Goal: Transaction & Acquisition: Purchase product/service

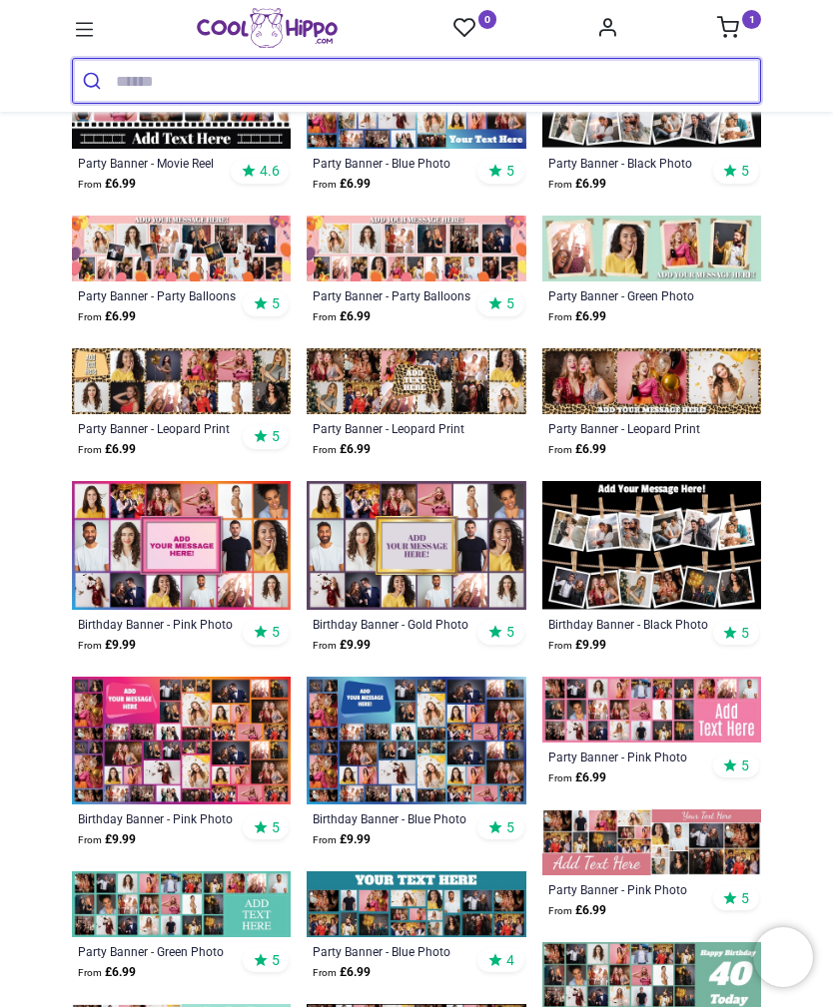
scroll to position [718, 0]
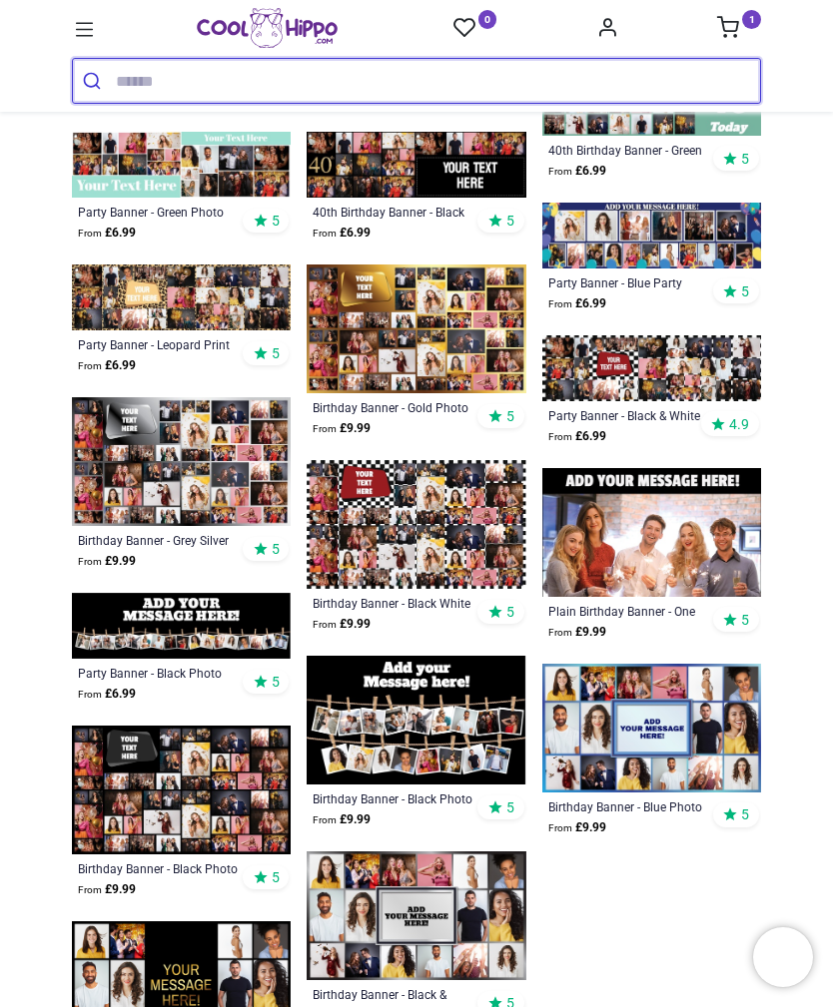
scroll to position [1628, 0]
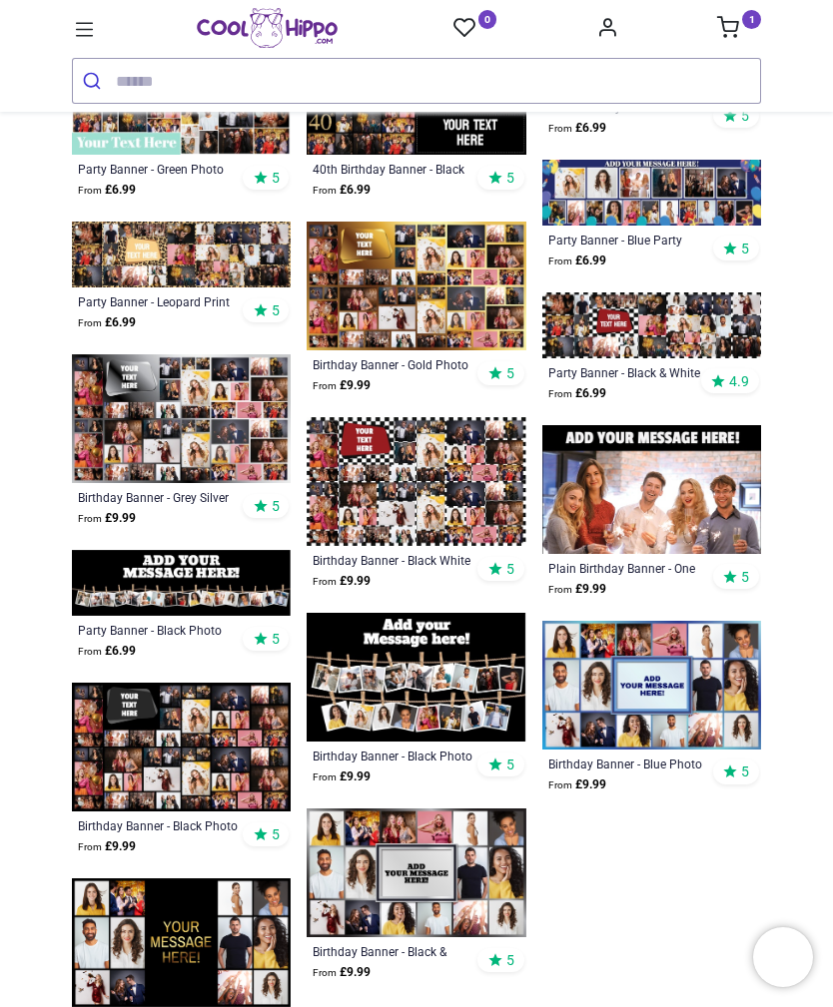
click at [706, 689] on img at bounding box center [651, 685] width 219 height 129
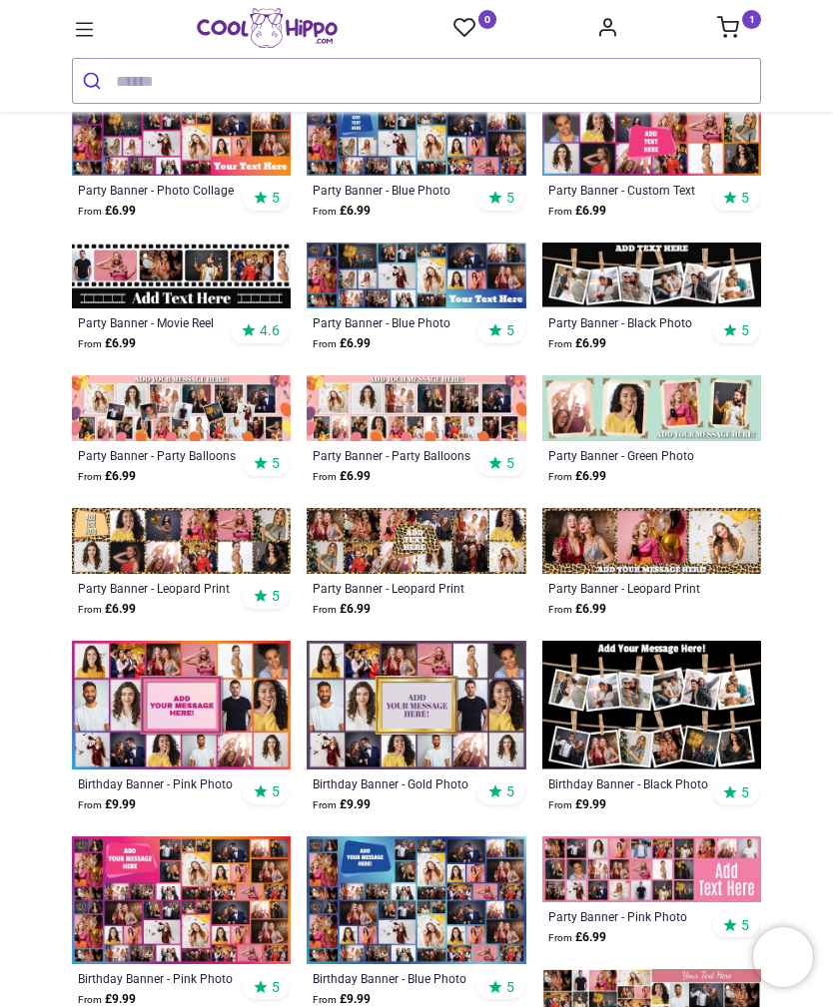
scroll to position [549, 0]
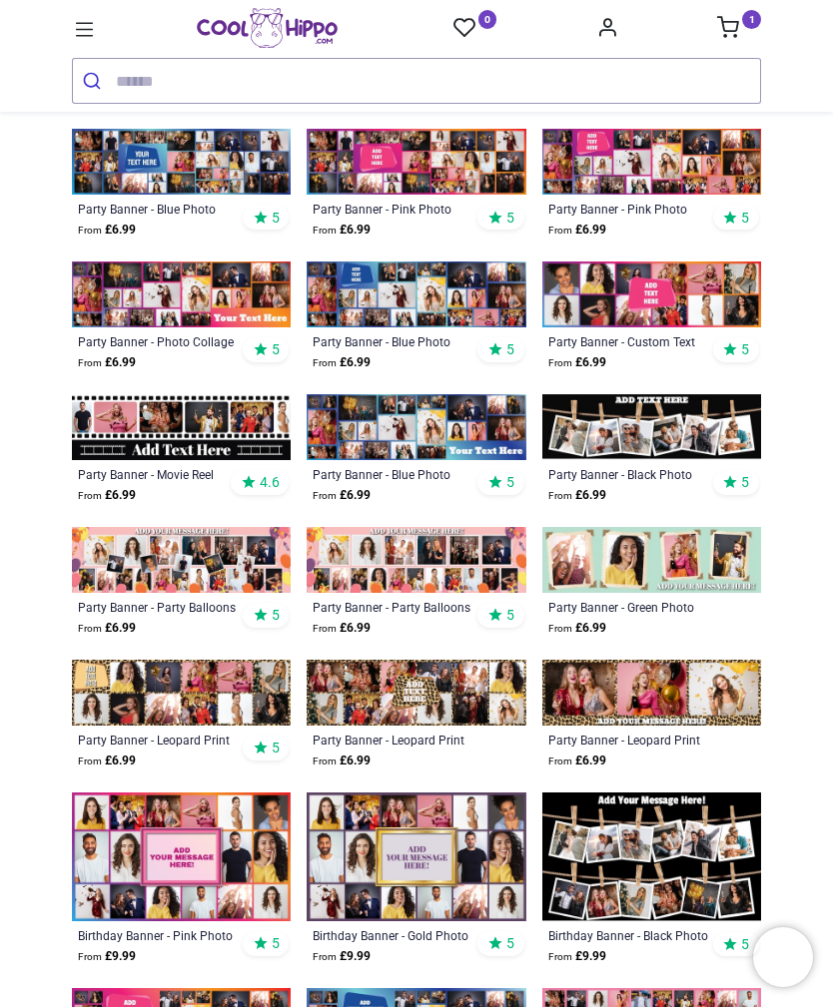
scroll to position [397, 0]
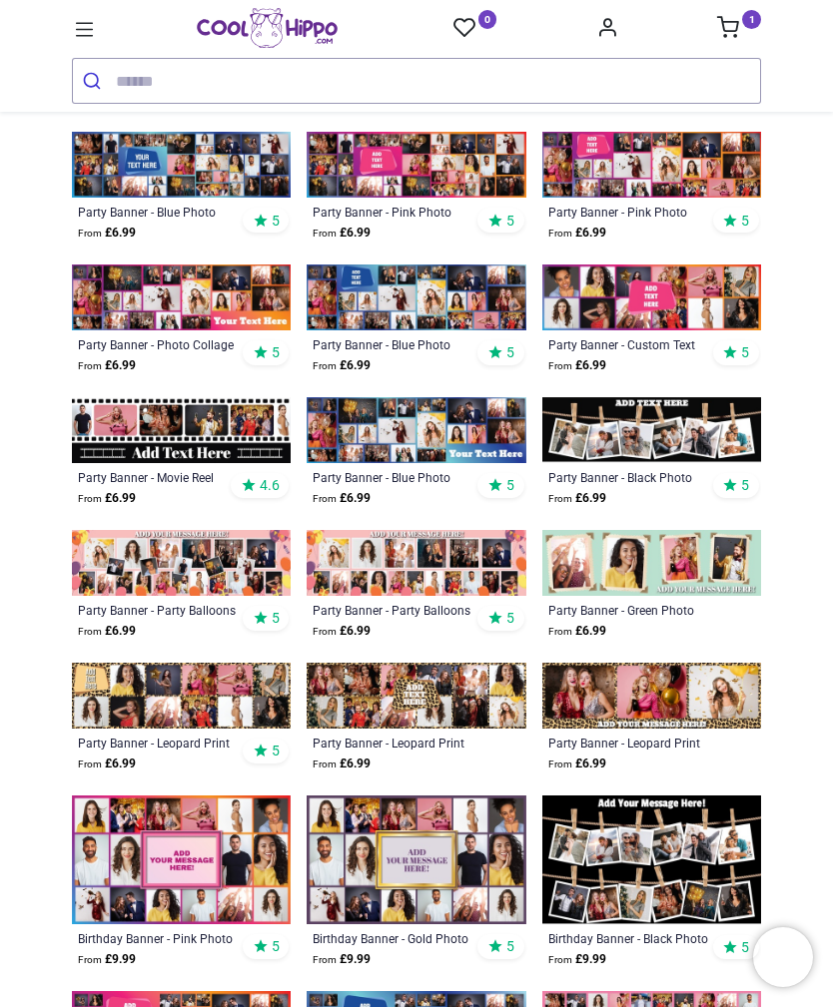
click at [740, 23] on link "1" at bounding box center [739, 30] width 44 height 16
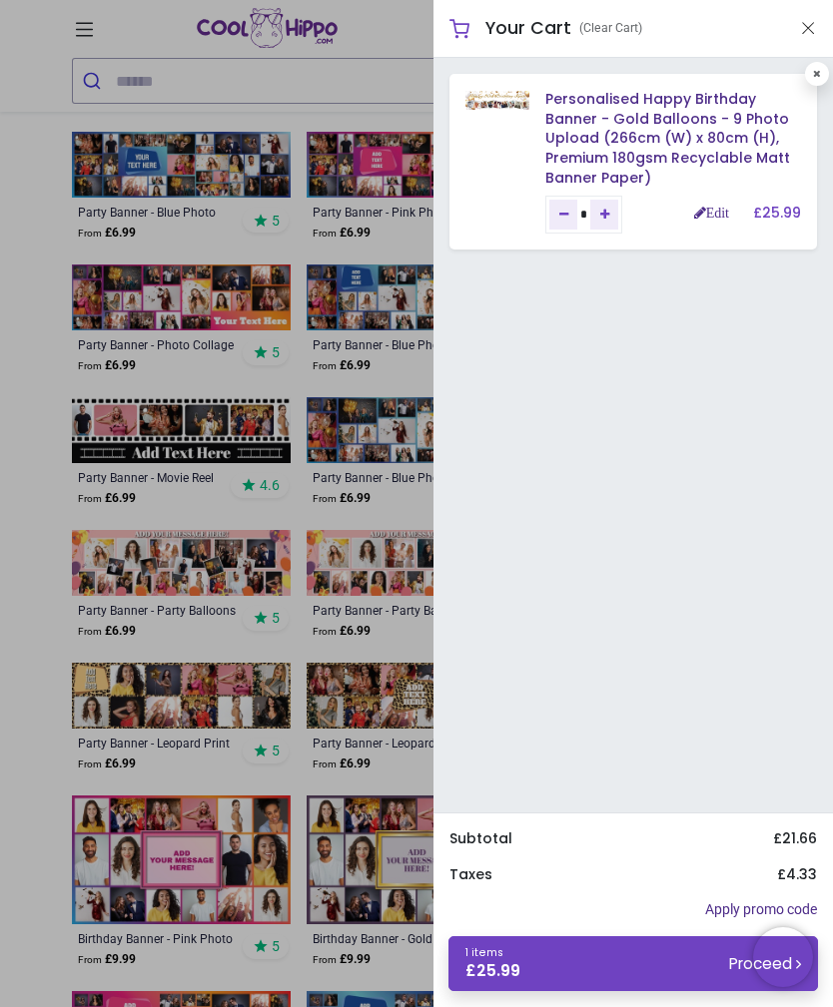
click at [703, 120] on link "Personalised Happy Birthday Banner - Gold Balloons - 9 Photo Upload (266cm (W) …" at bounding box center [667, 138] width 245 height 98
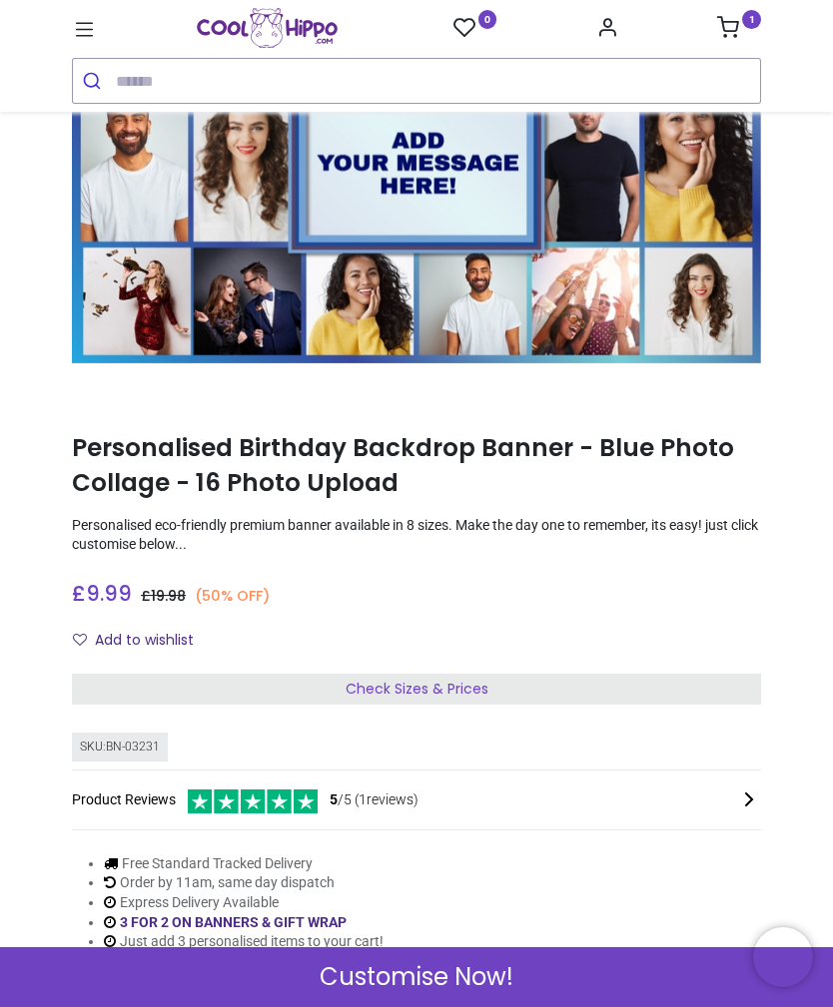
scroll to position [288, 0]
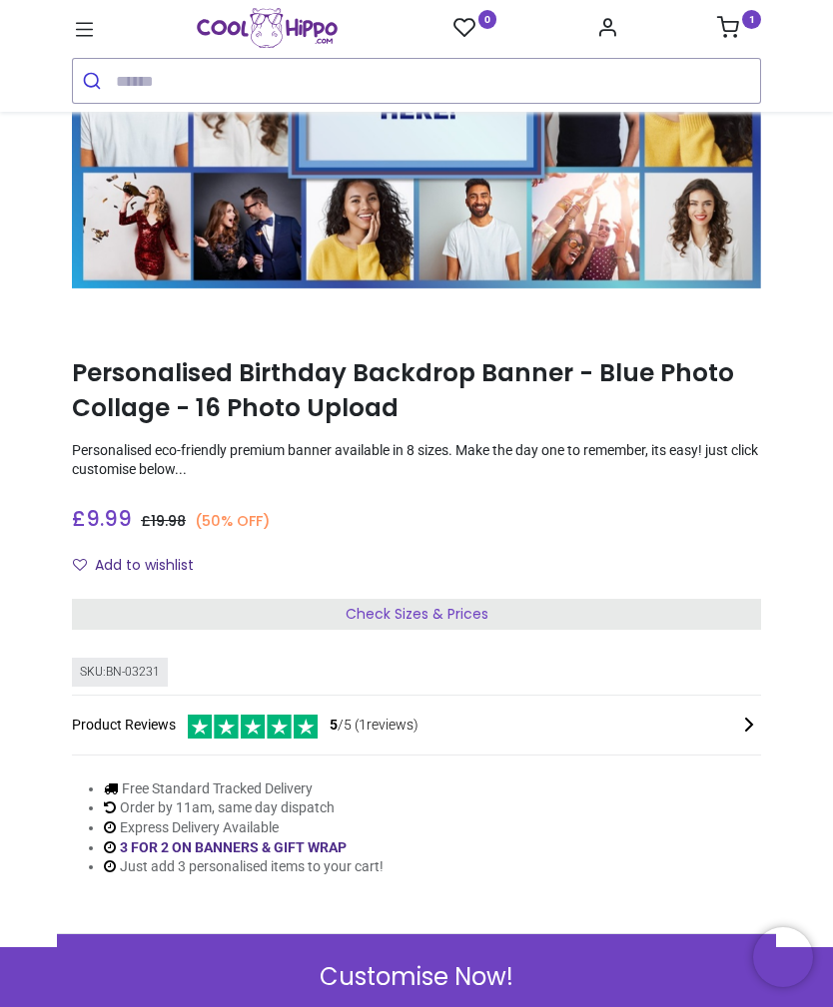
click at [606, 613] on div "Check Sizes & Prices" at bounding box center [416, 615] width 689 height 32
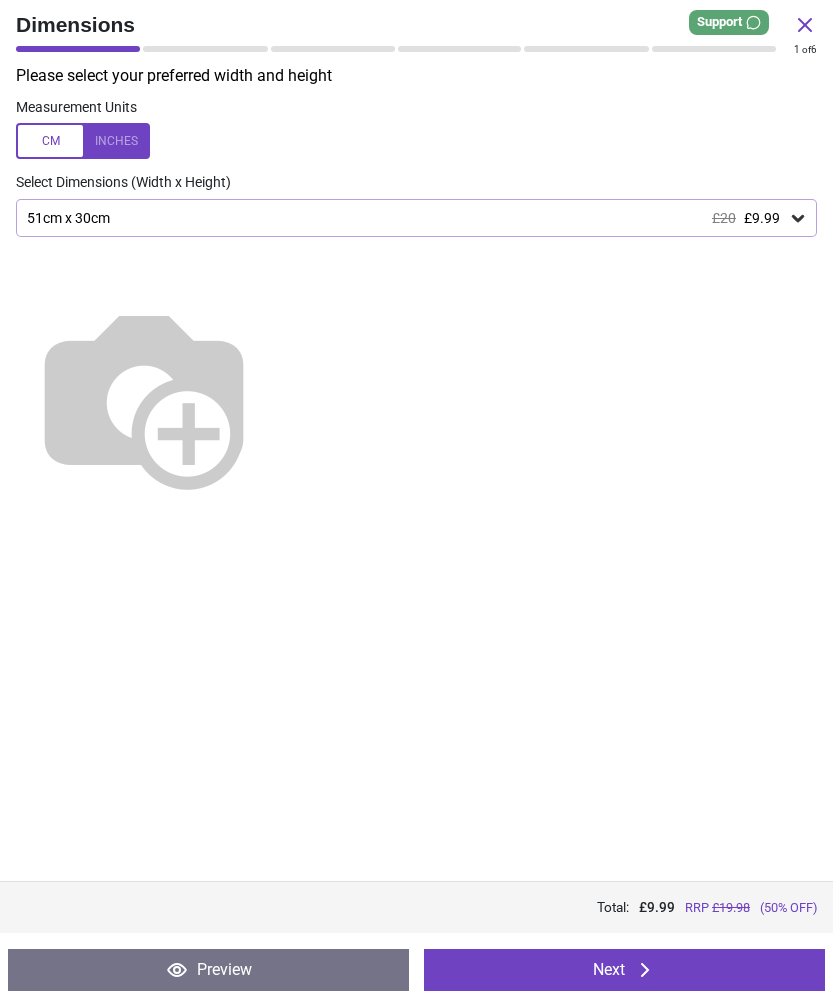
click at [695, 214] on div "51cm x 30cm £20 £9.99" at bounding box center [406, 218] width 763 height 17
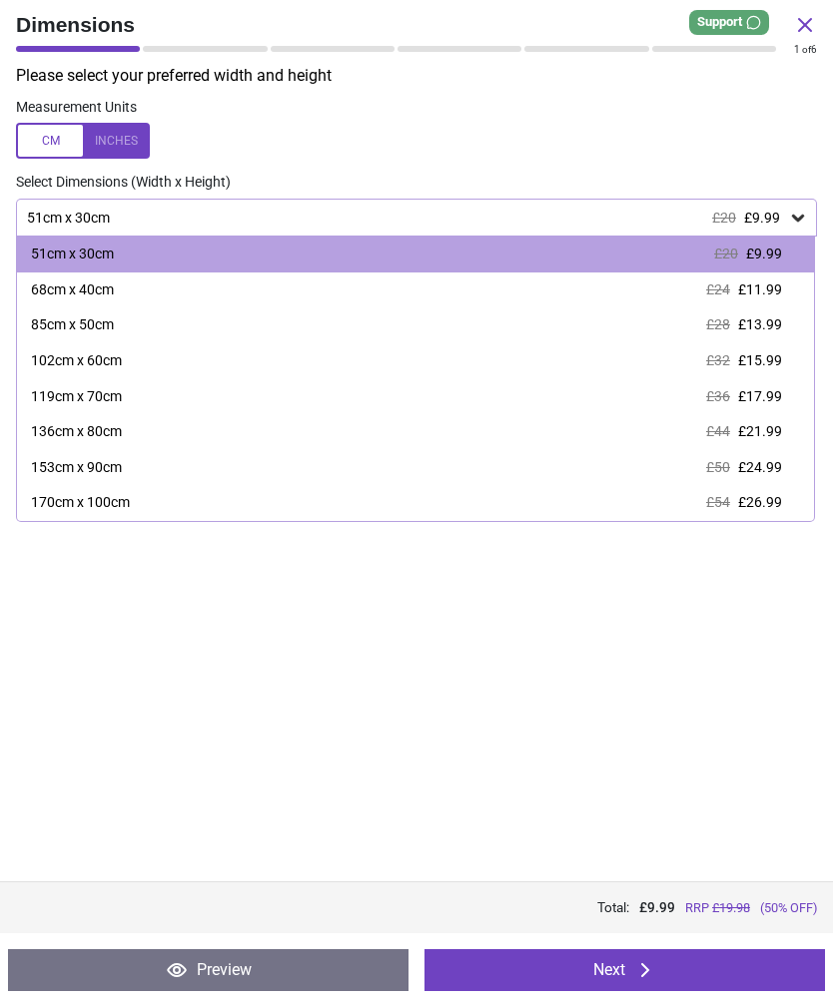
click at [689, 145] on label at bounding box center [416, 141] width 801 height 36
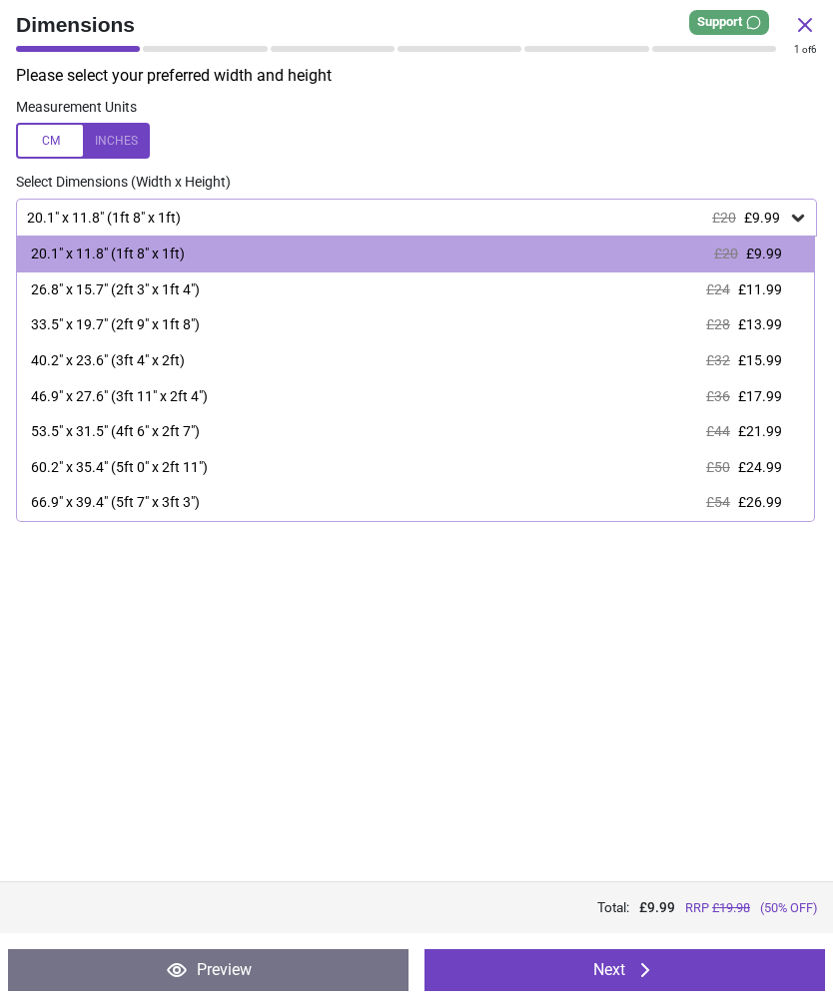
click at [809, 27] on icon at bounding box center [805, 25] width 24 height 24
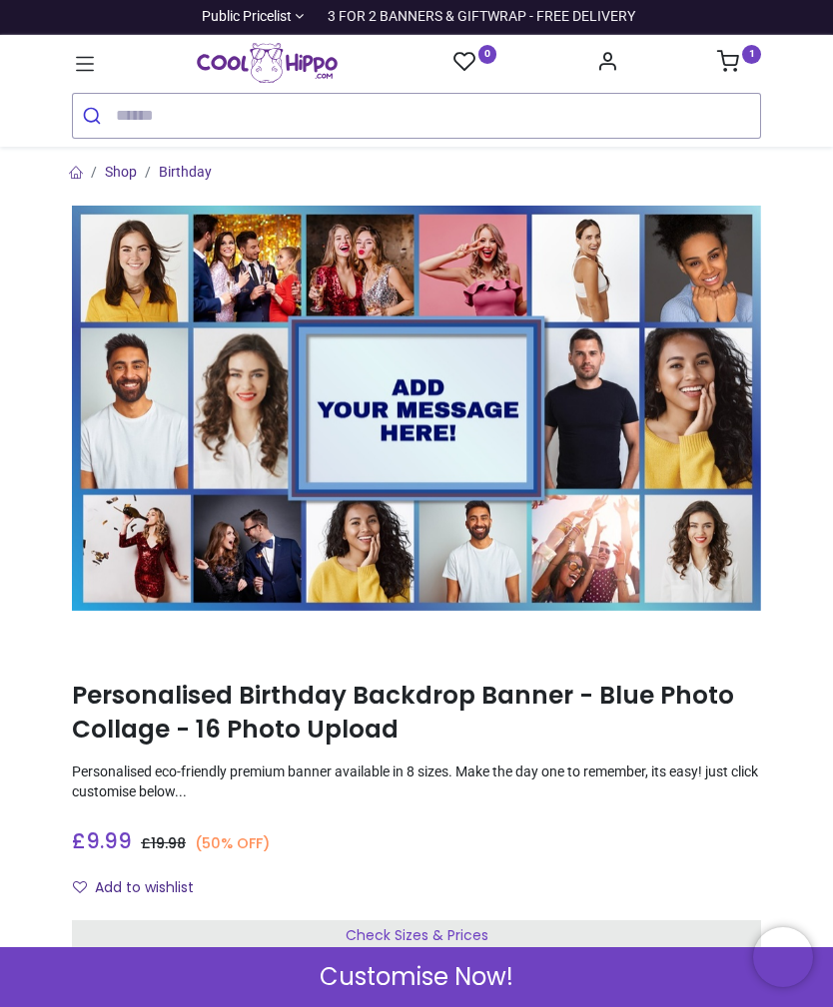
scroll to position [0, 0]
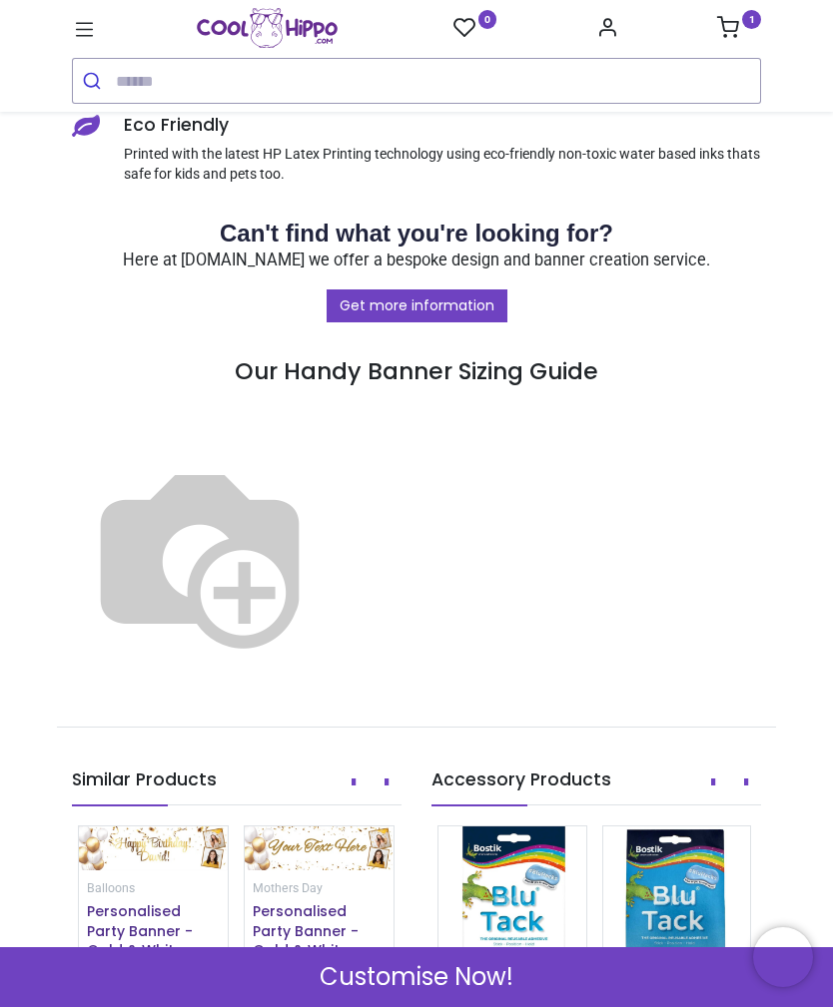
scroll to position [1522, 0]
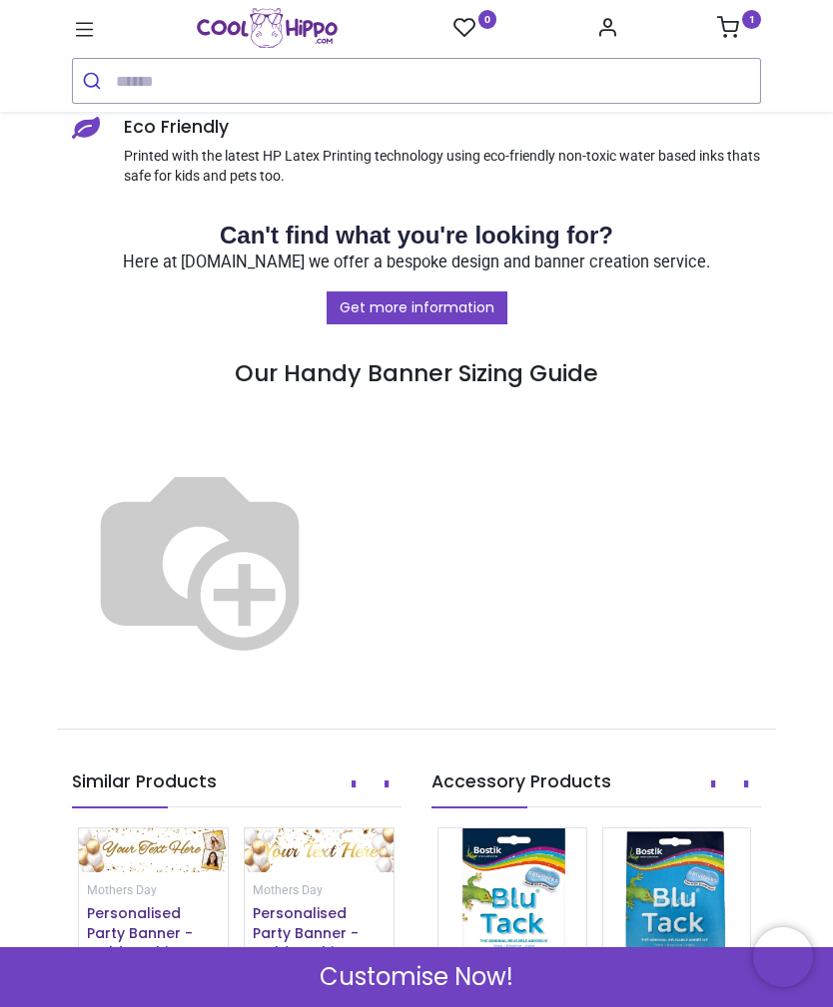
click at [739, 33] on link "1" at bounding box center [739, 30] width 44 height 16
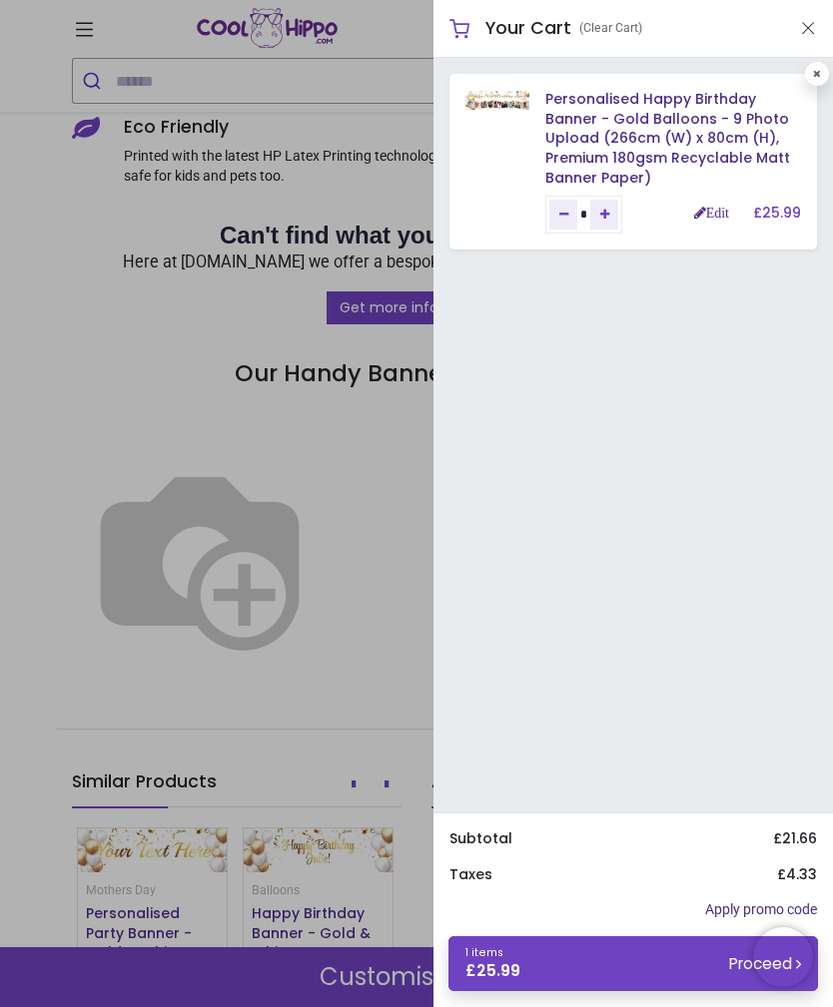
click at [688, 124] on link "Personalised Happy Birthday Banner - Gold Balloons - 9 Photo Upload (266cm (W) …" at bounding box center [667, 138] width 245 height 98
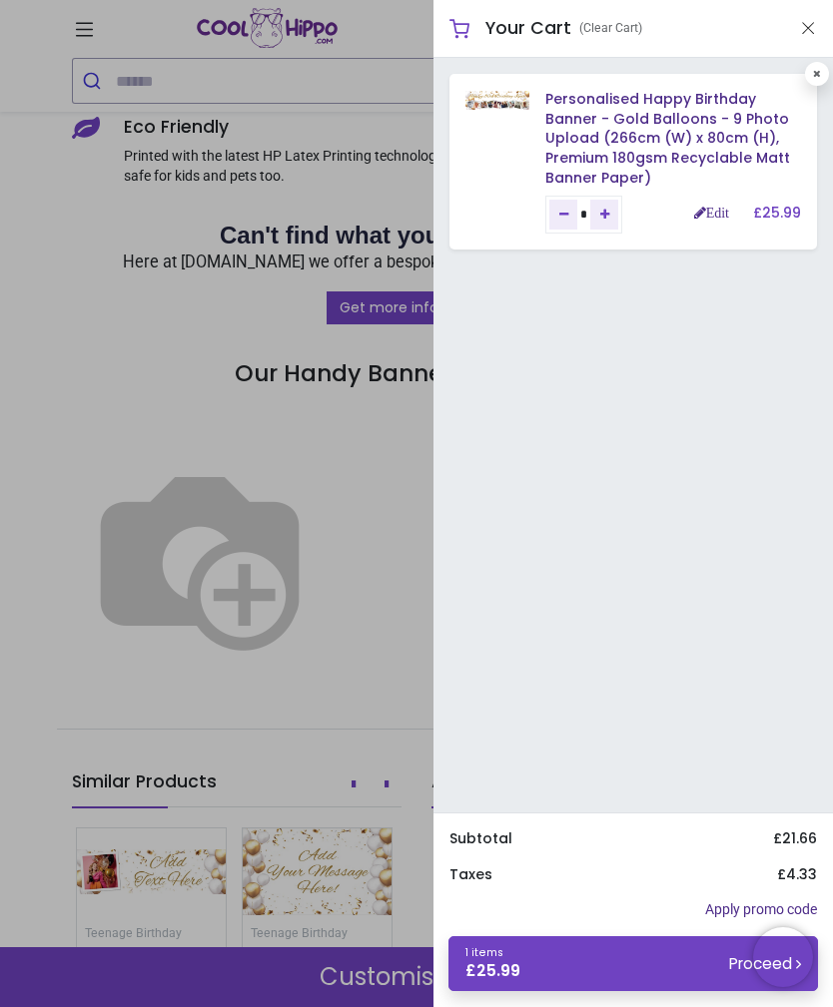
click at [689, 144] on link "Personalised Happy Birthday Banner - Gold Balloons - 9 Photo Upload (266cm (W) …" at bounding box center [667, 138] width 245 height 98
click at [814, 27] on button "Close" at bounding box center [808, 28] width 18 height 25
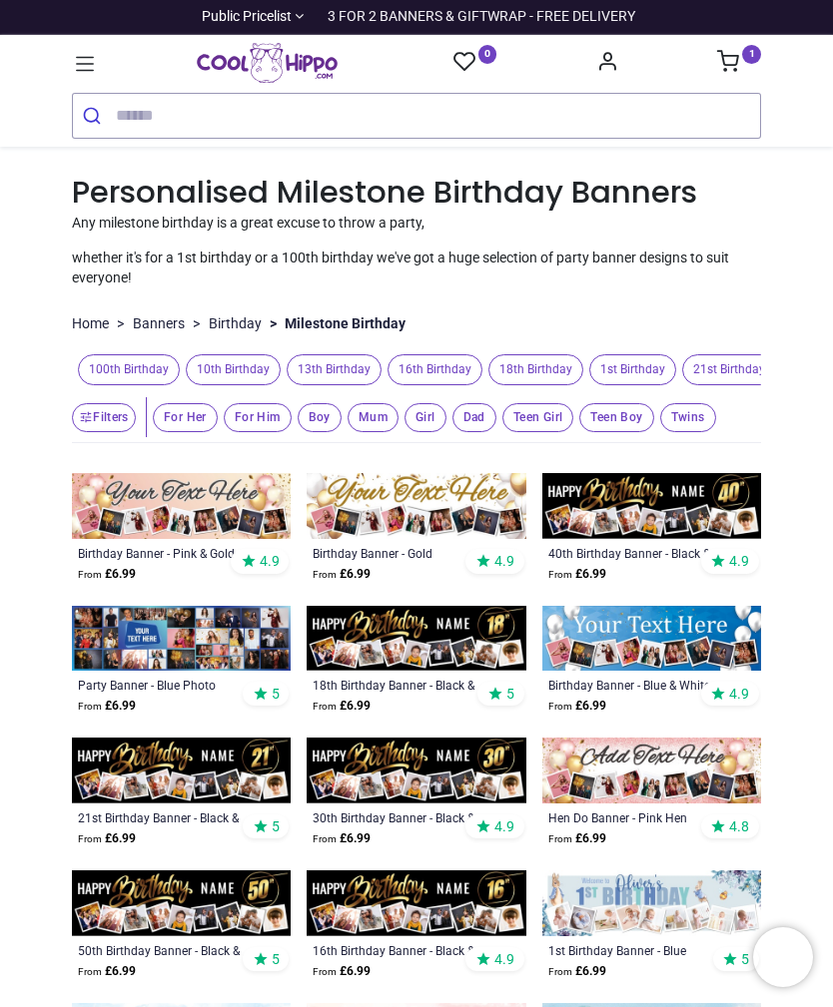
click at [730, 68] on icon at bounding box center [728, 61] width 22 height 22
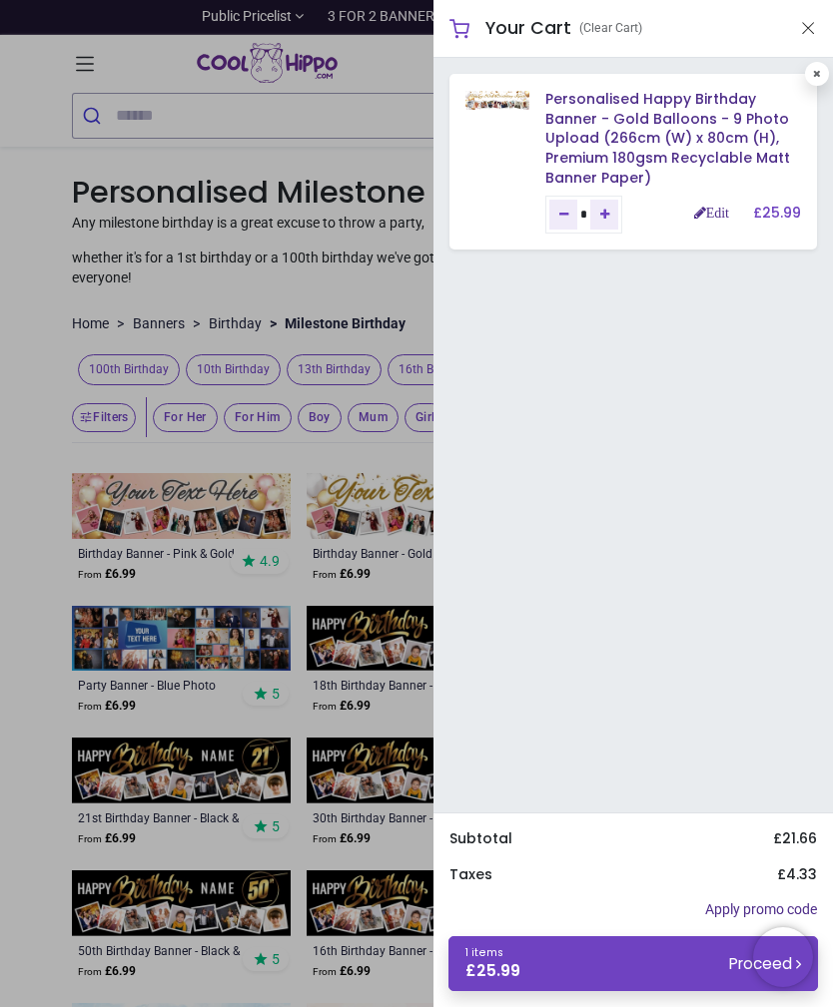
click at [704, 212] on link "Edit" at bounding box center [711, 213] width 35 height 14
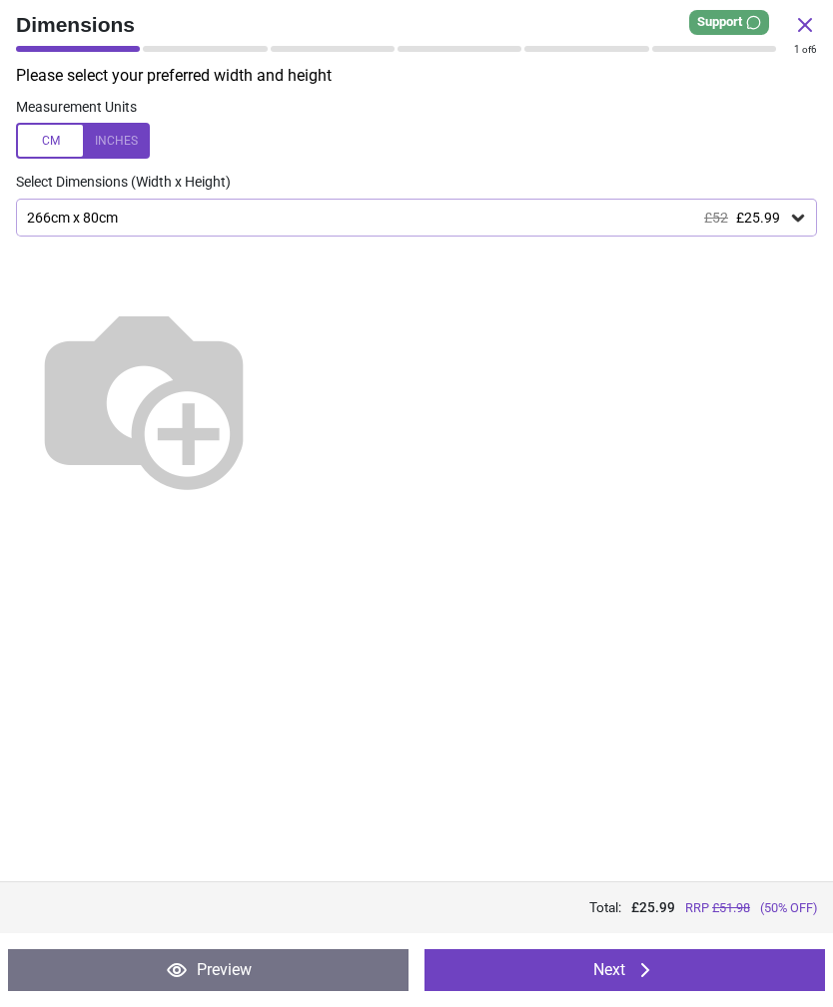
click at [778, 659] on div "Please select your preferred width and height Measurement Units Select Dimensio…" at bounding box center [416, 473] width 833 height 817
click at [712, 966] on button "Next" at bounding box center [624, 971] width 400 height 42
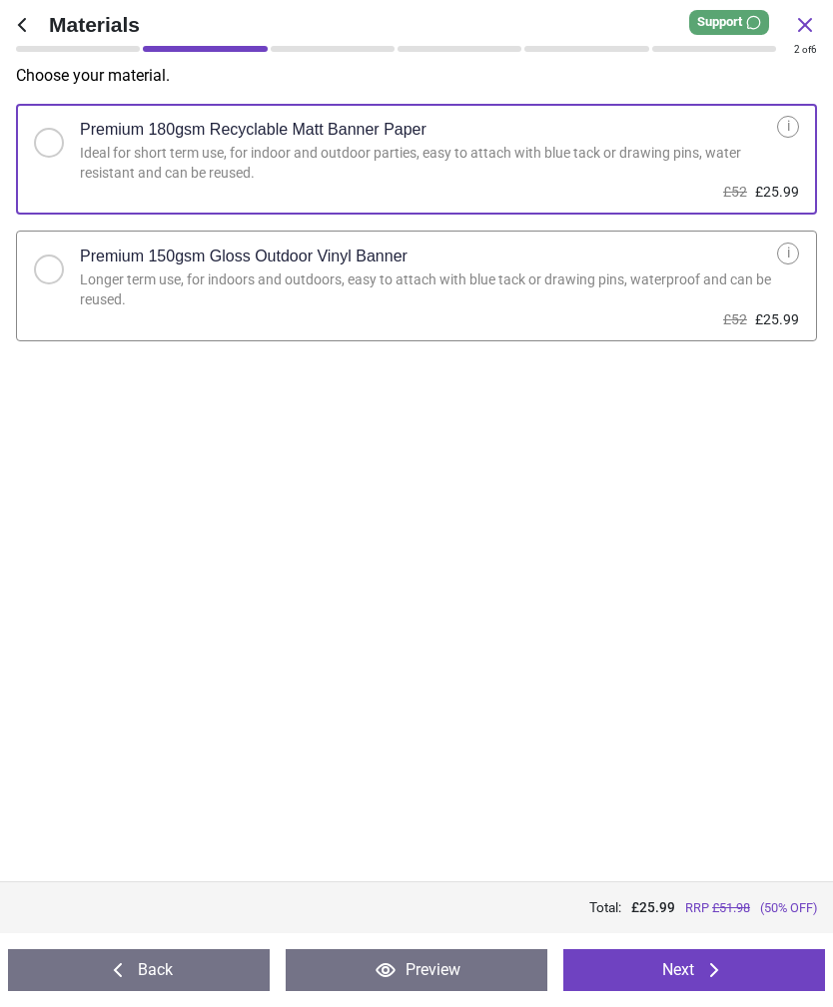
click at [752, 960] on button "Next" at bounding box center [694, 971] width 262 height 42
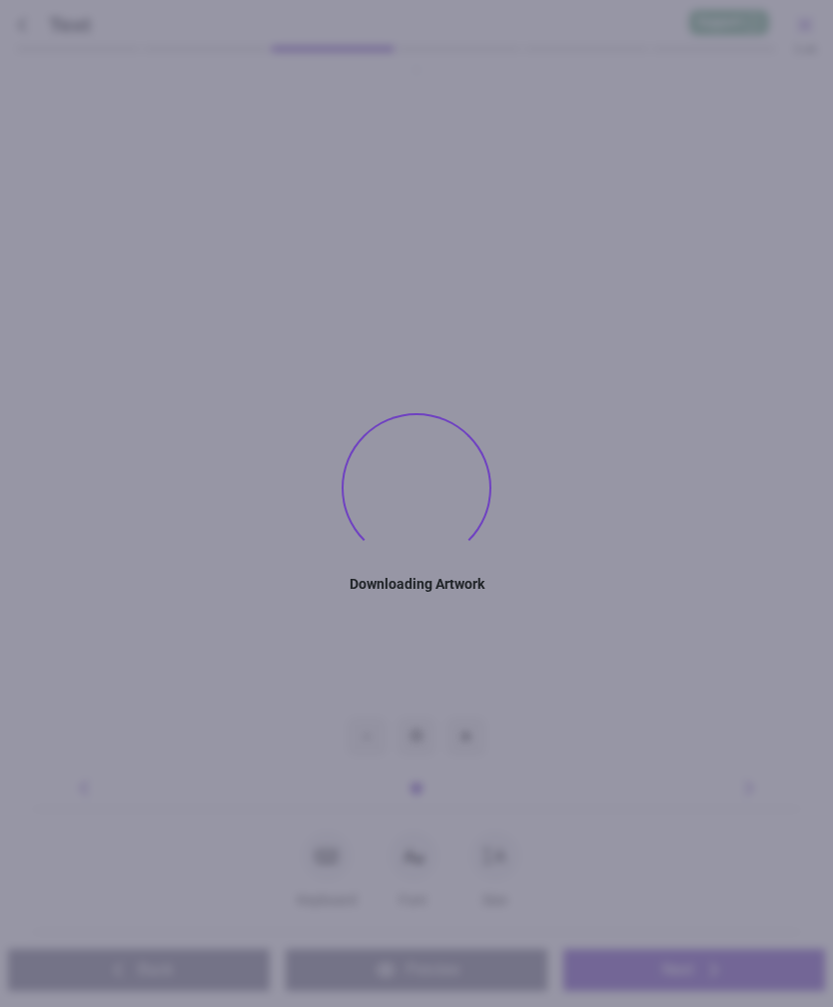
type textarea "**********"
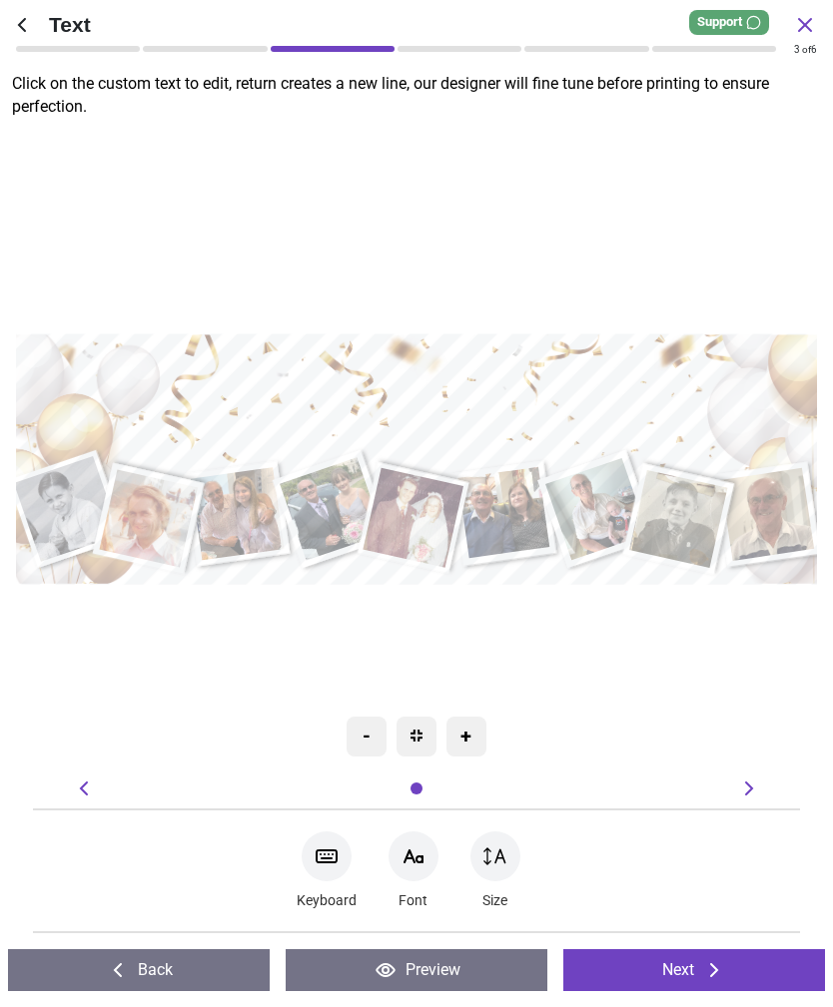
click at [502, 963] on button "Preview" at bounding box center [417, 971] width 262 height 42
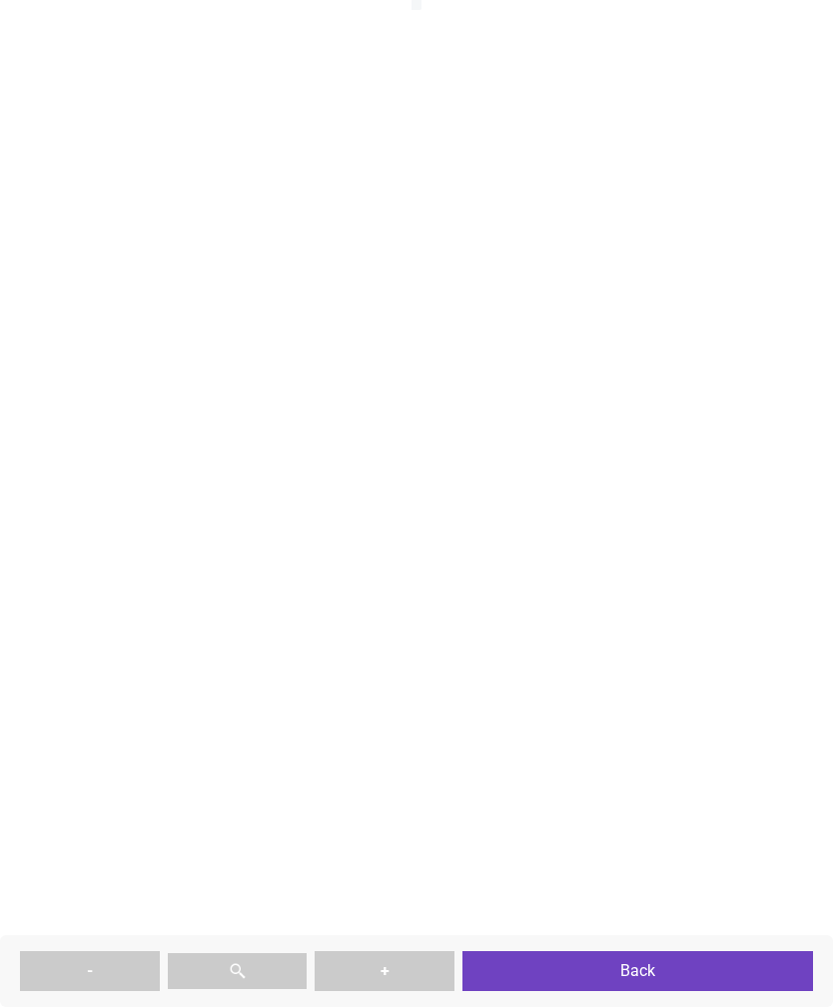
type textarea "**********"
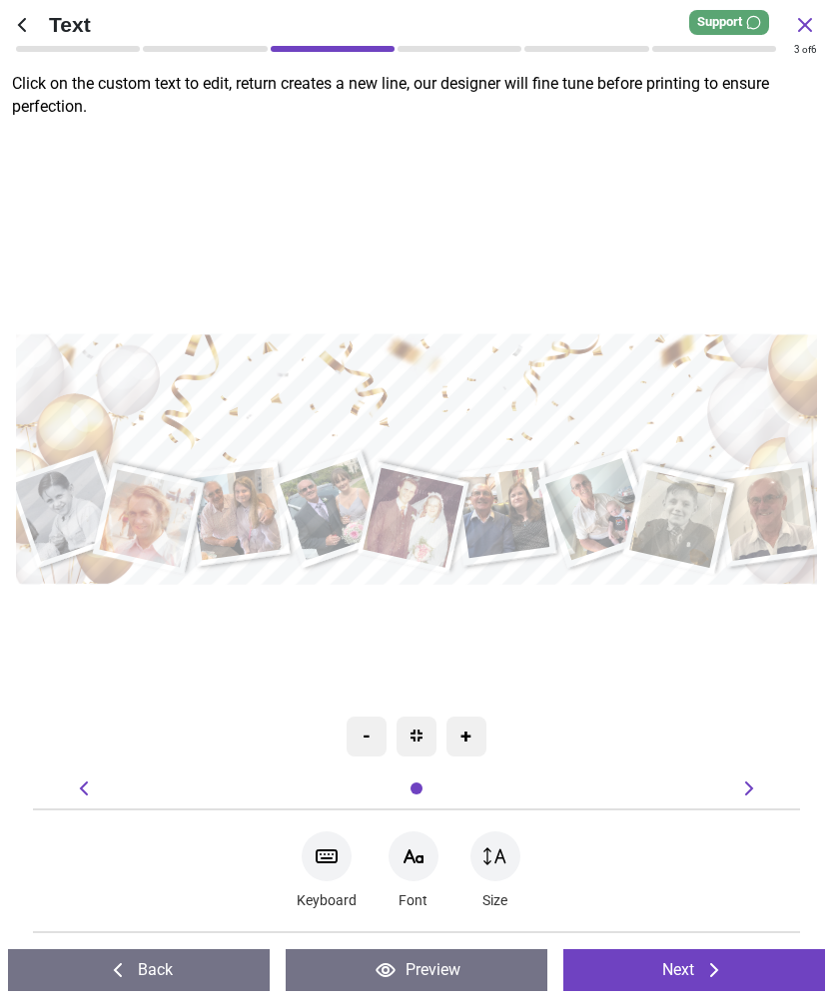
click at [803, 23] on icon at bounding box center [805, 25] width 12 height 12
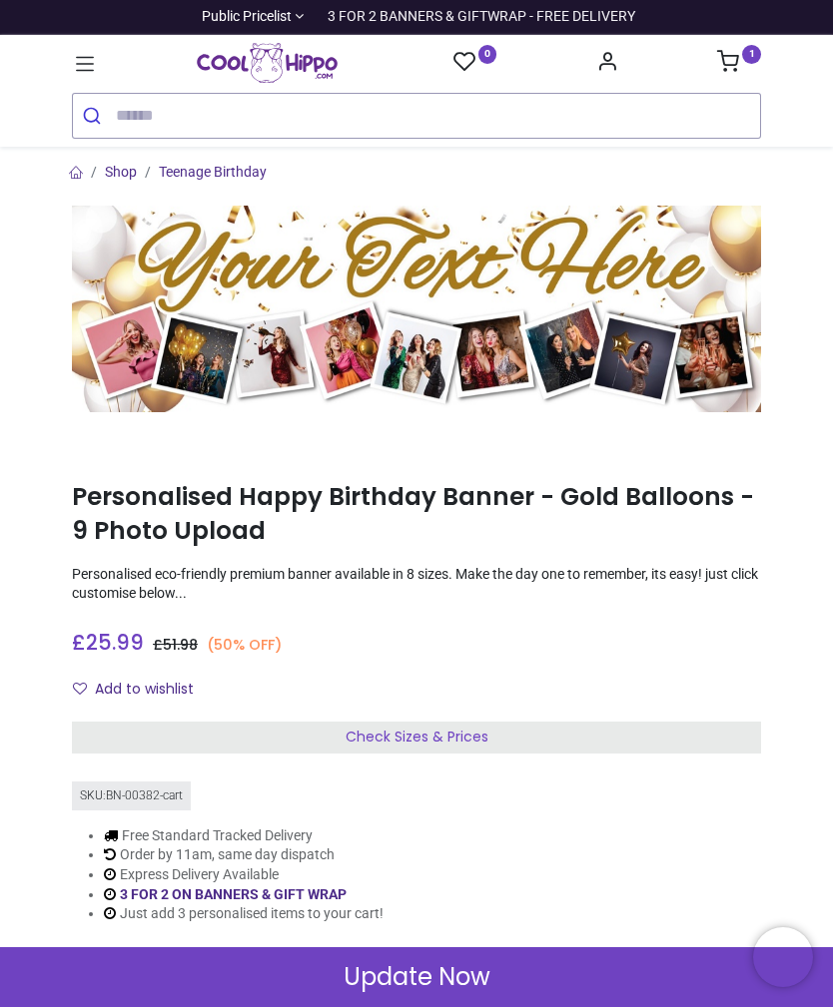
click at [746, 67] on link "1" at bounding box center [739, 64] width 44 height 16
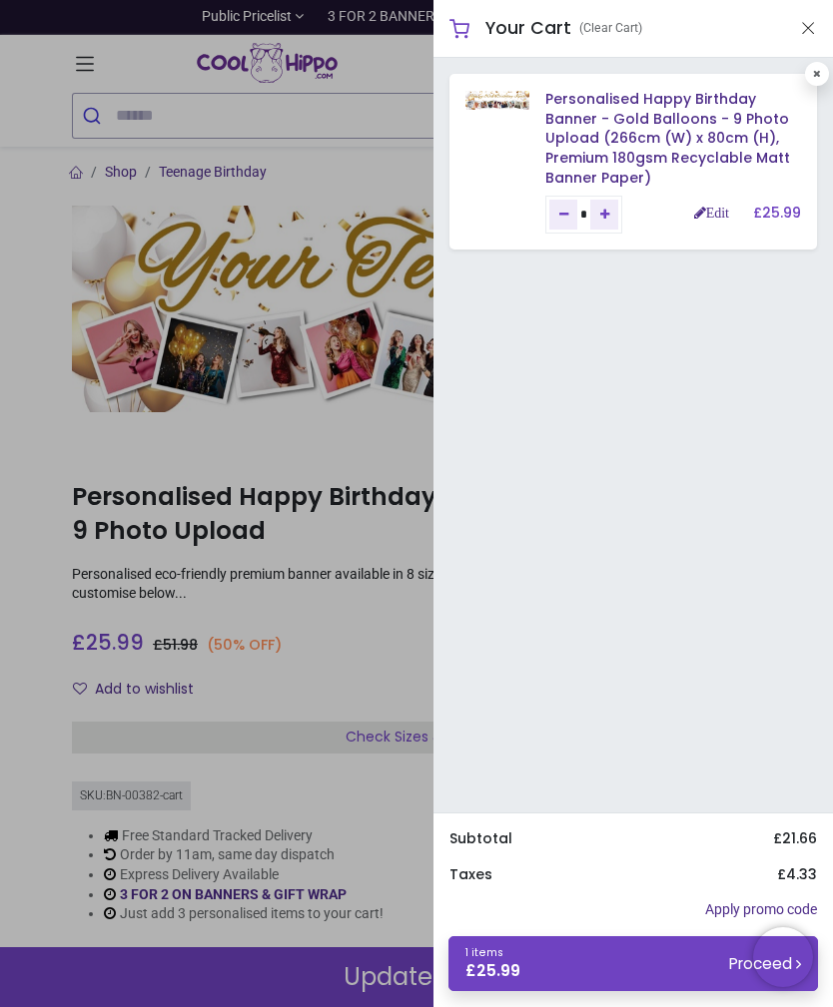
click at [375, 463] on div at bounding box center [416, 503] width 833 height 1007
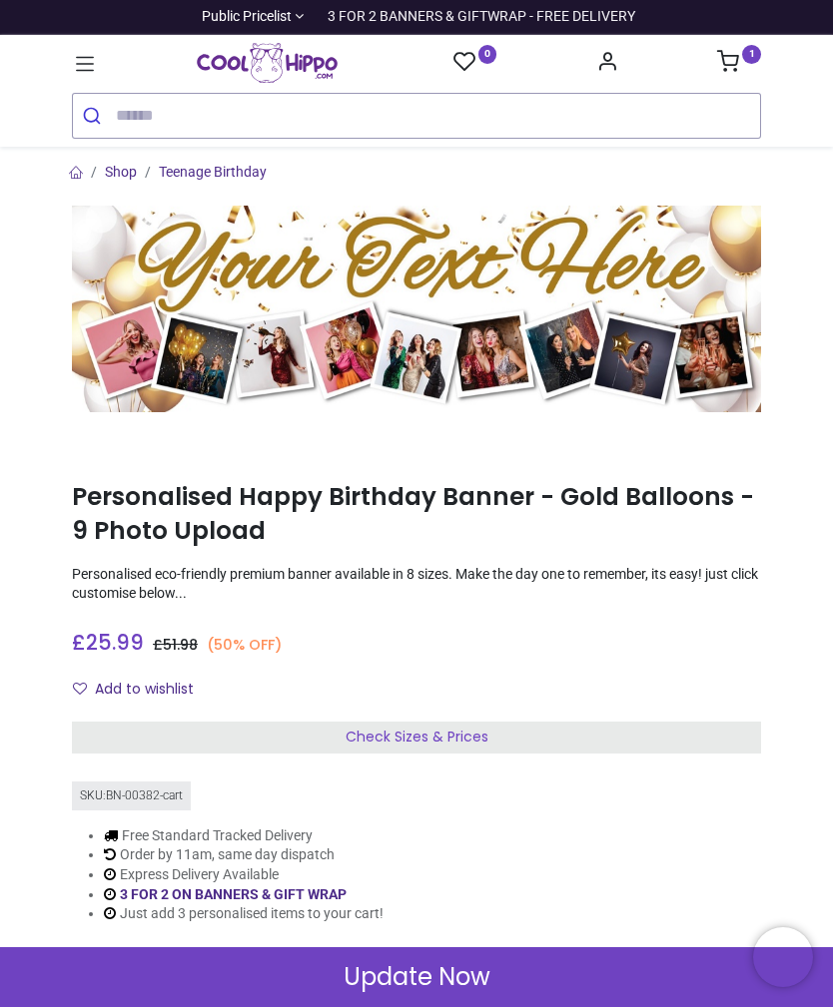
click at [88, 67] on icon at bounding box center [85, 64] width 26 height 26
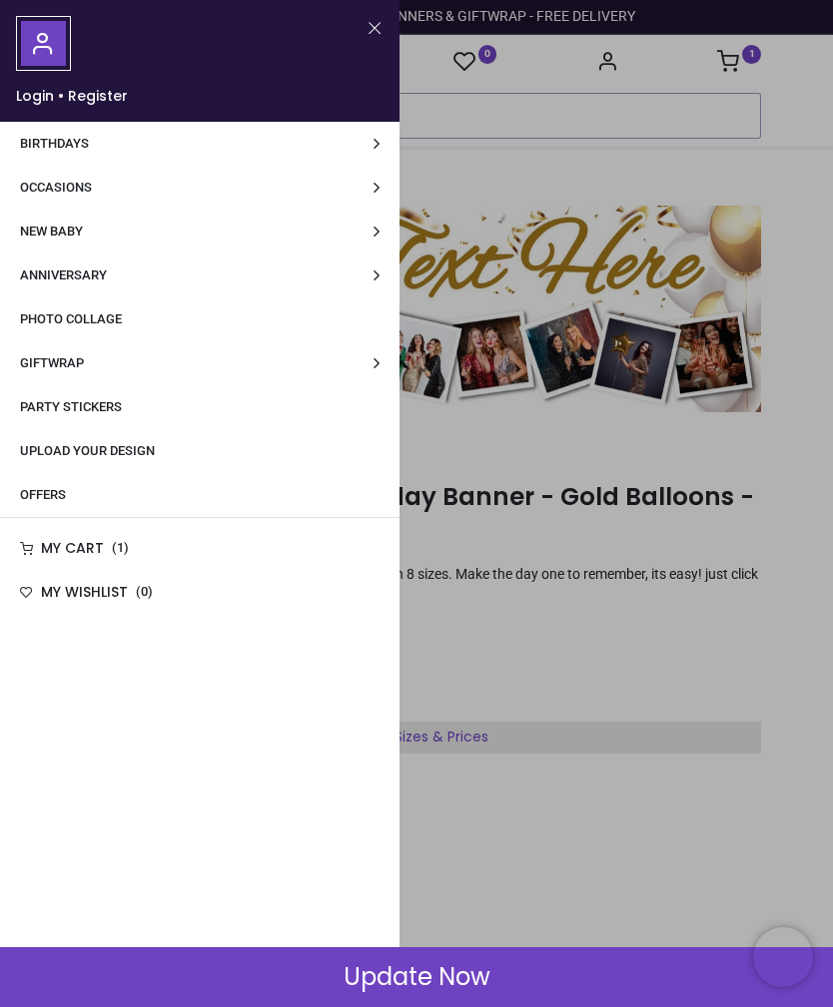
click at [77, 405] on span "Party Stickers" at bounding box center [71, 406] width 102 height 15
